Goal: Transaction & Acquisition: Subscribe to service/newsletter

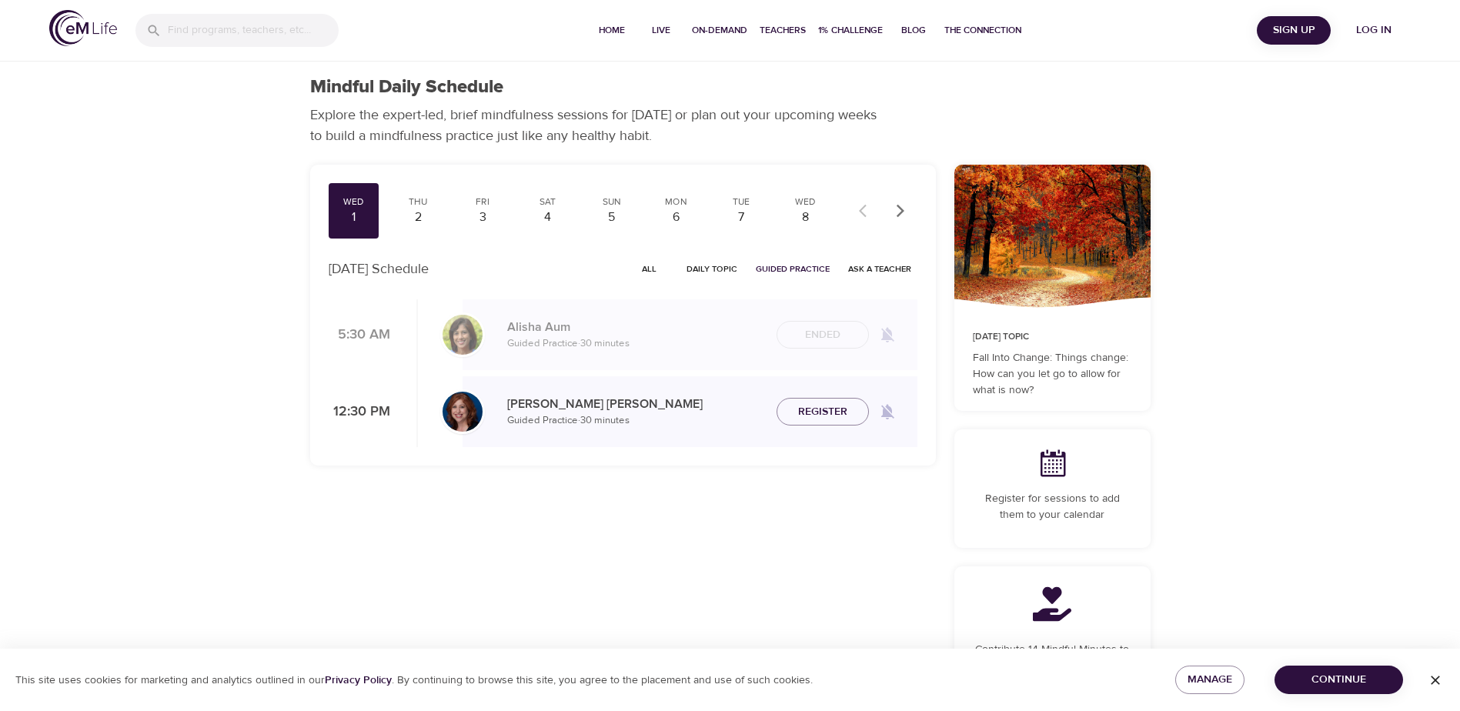
click at [671, 526] on div "Wed 1 Thu 2 Fri 3 Sat 4 Sun 5 Mon 6 Tue 7 Wed 8 Thu 9 Fri 10 Sat 11 Sun 12 Mon …" at bounding box center [623, 467] width 644 height 622
click at [1025, 245] on div at bounding box center [1053, 238] width 196 height 147
click at [717, 268] on span "Daily Topic" at bounding box center [712, 269] width 51 height 15
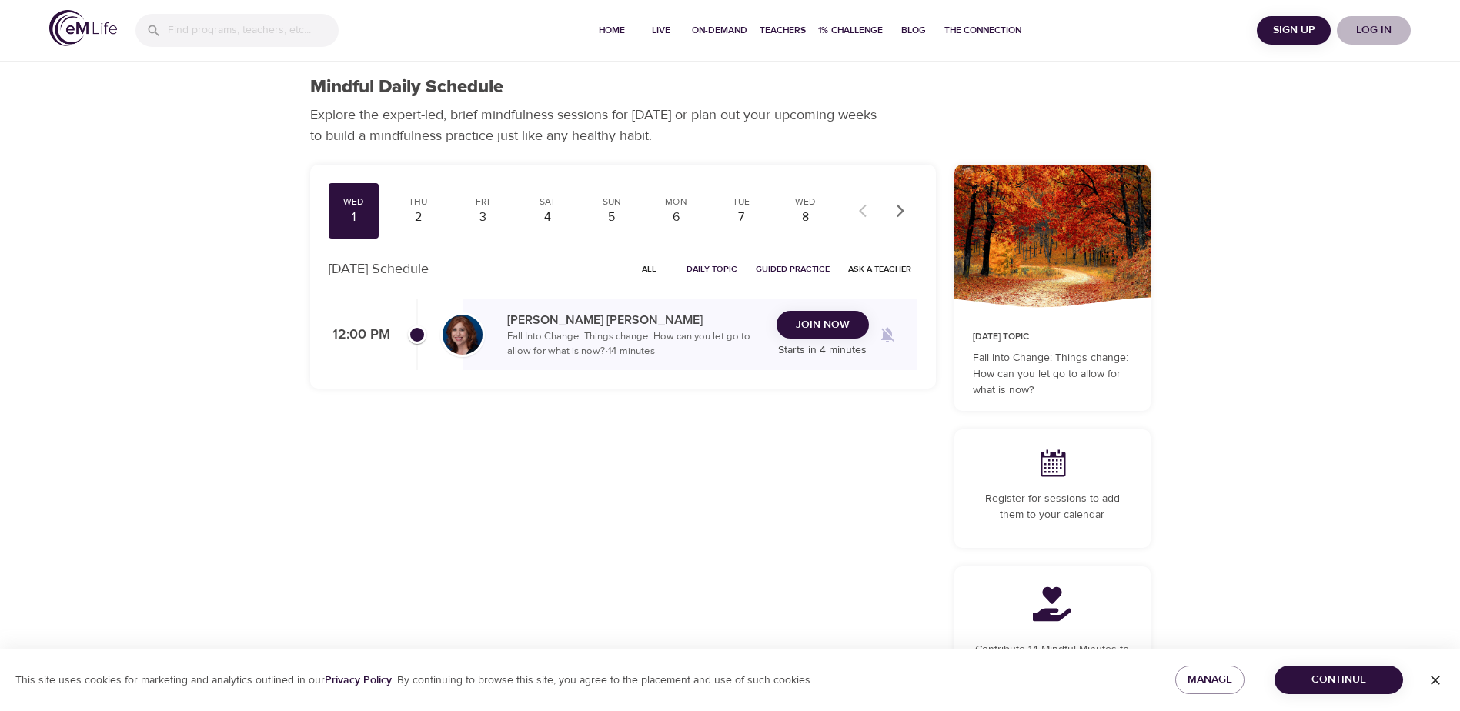
click at [1363, 26] on span "Log in" at bounding box center [1374, 30] width 62 height 19
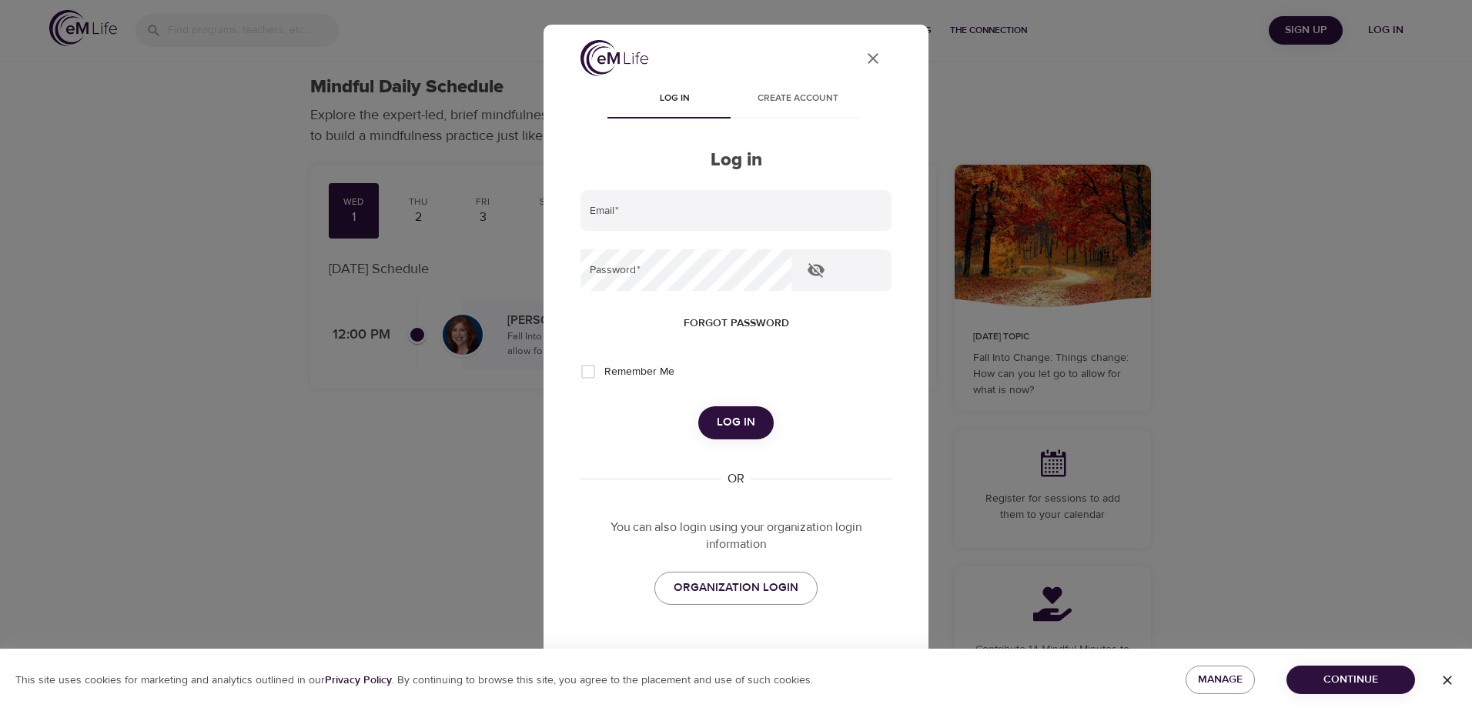
type input "[PERSON_NAME][EMAIL_ADDRESS][PERSON_NAME][DOMAIN_NAME]"
click at [728, 426] on span "Log in" at bounding box center [736, 423] width 38 height 20
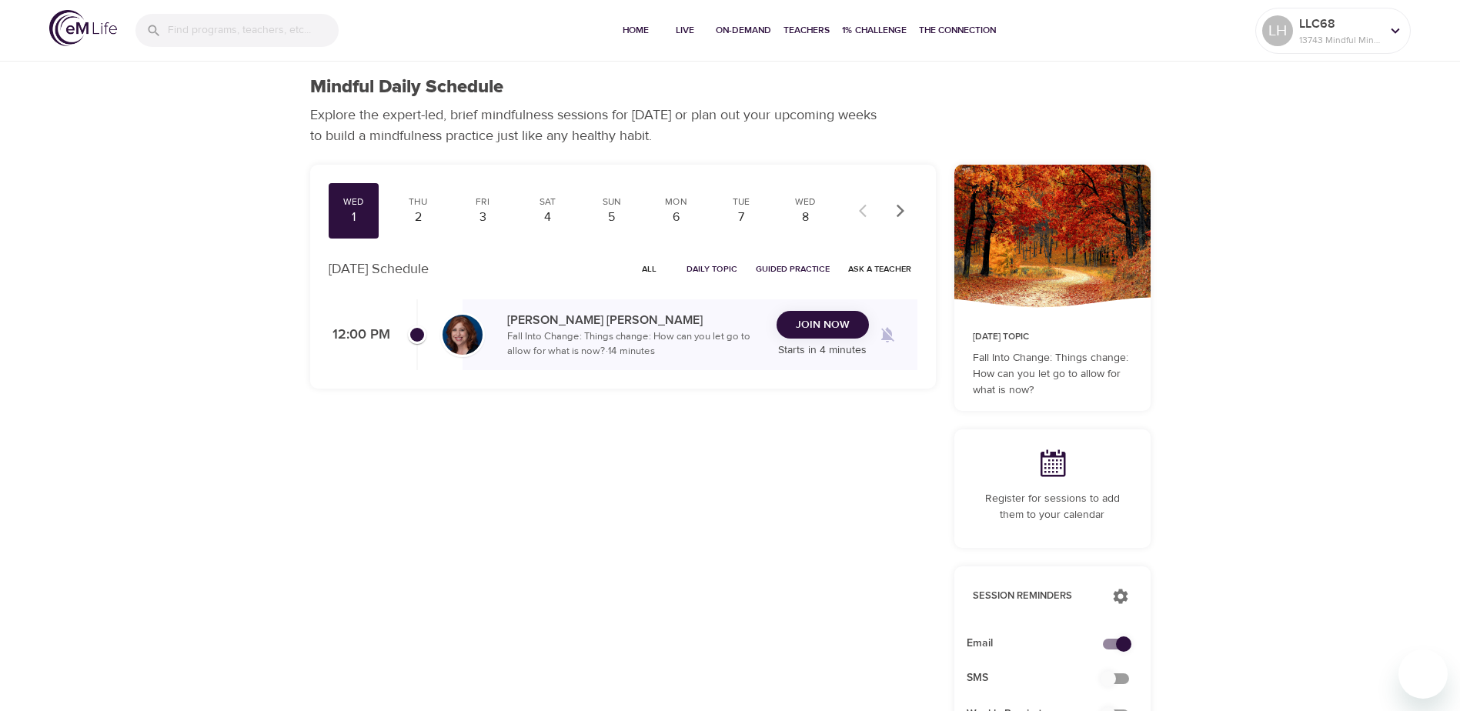
checkbox input "true"
click at [835, 326] on span "Join Now" at bounding box center [823, 325] width 54 height 19
